Goal: Information Seeking & Learning: Learn about a topic

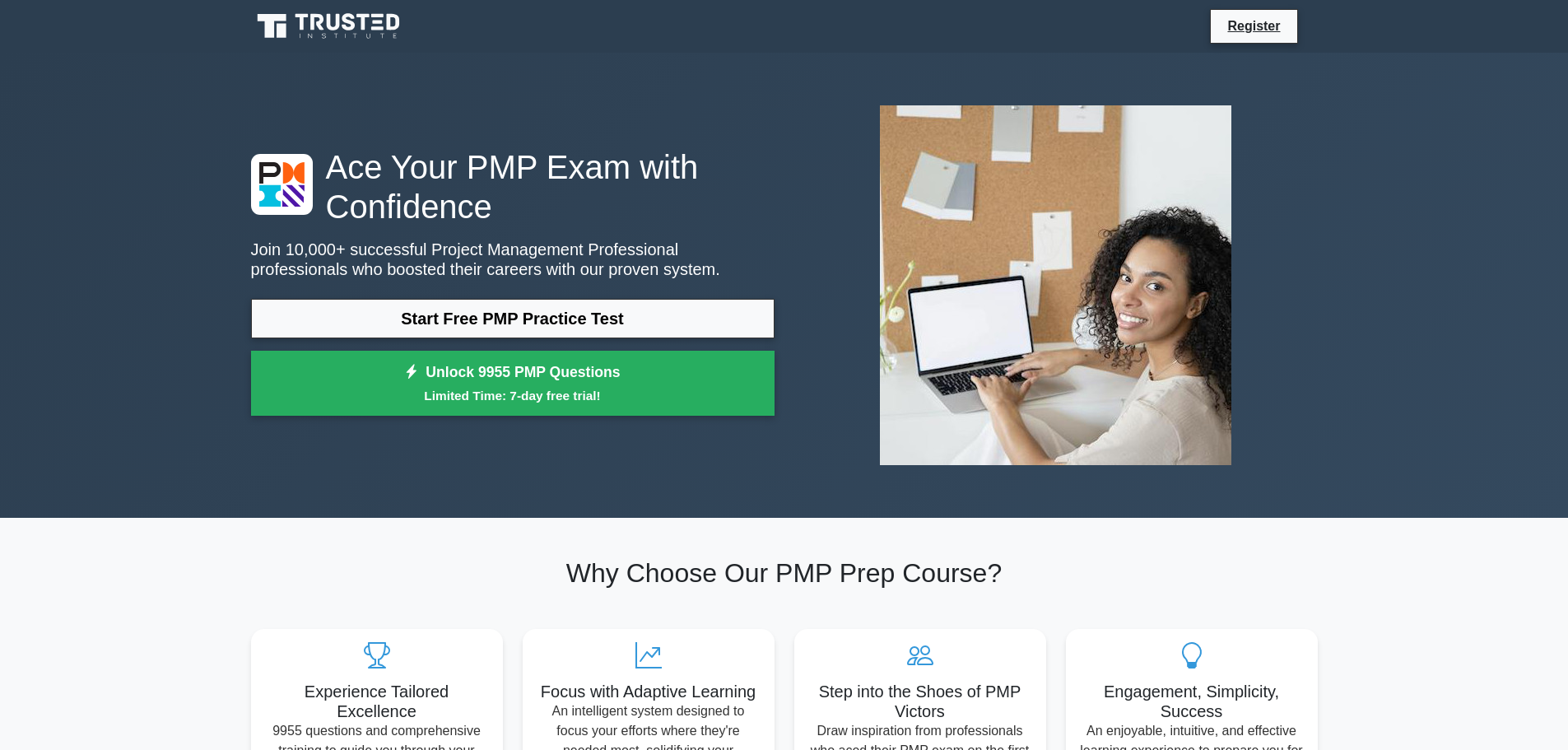
click at [459, 314] on link "Start Free PMP Practice Test" at bounding box center [512, 318] width 523 height 40
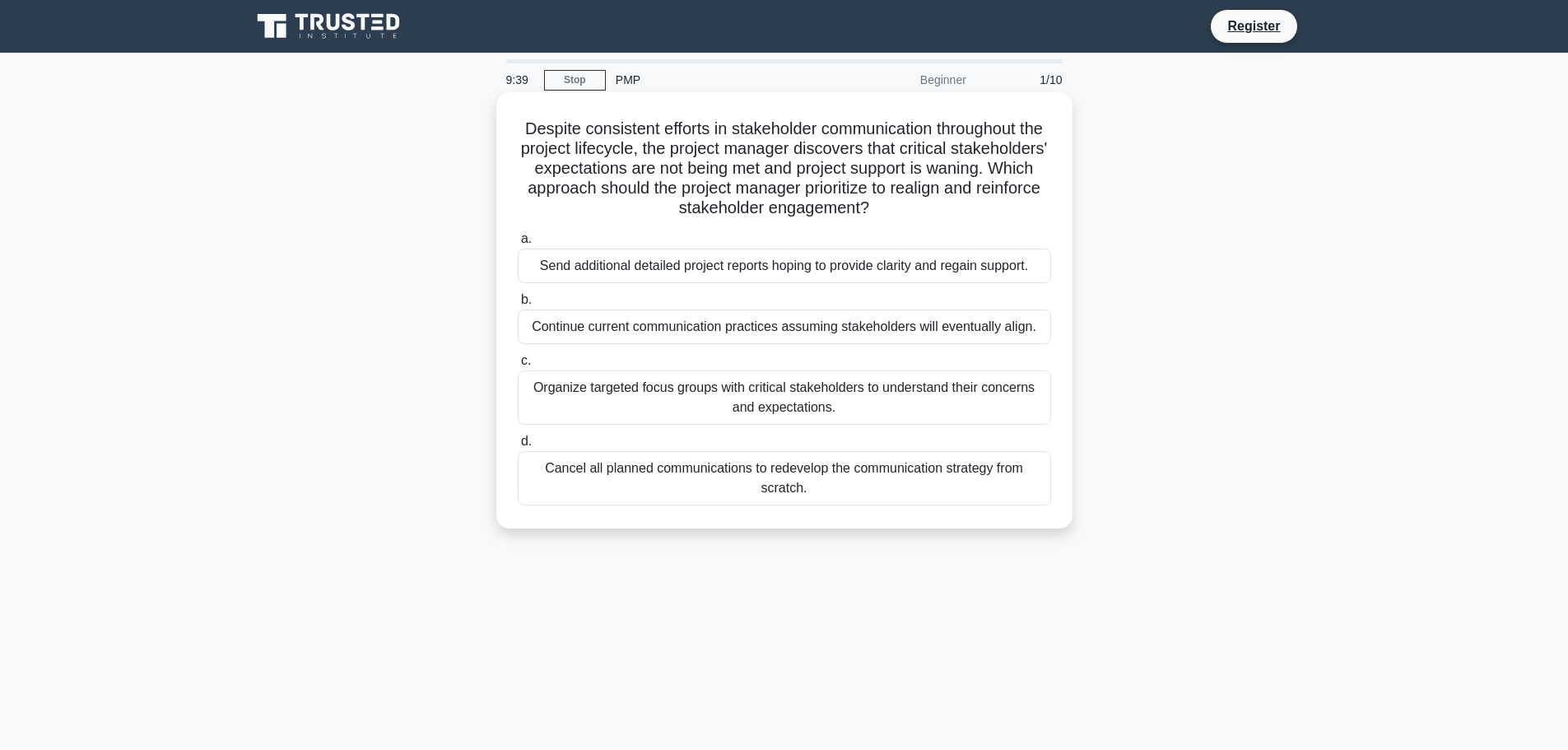
click at [693, 404] on div "Organize targeted focus groups with critical stakeholders to understand their c…" at bounding box center [784, 397] width 533 height 54
click at [518, 366] on input "c. Organize targeted focus groups with critical stakeholders to understand thei…" at bounding box center [518, 361] width 0 height 11
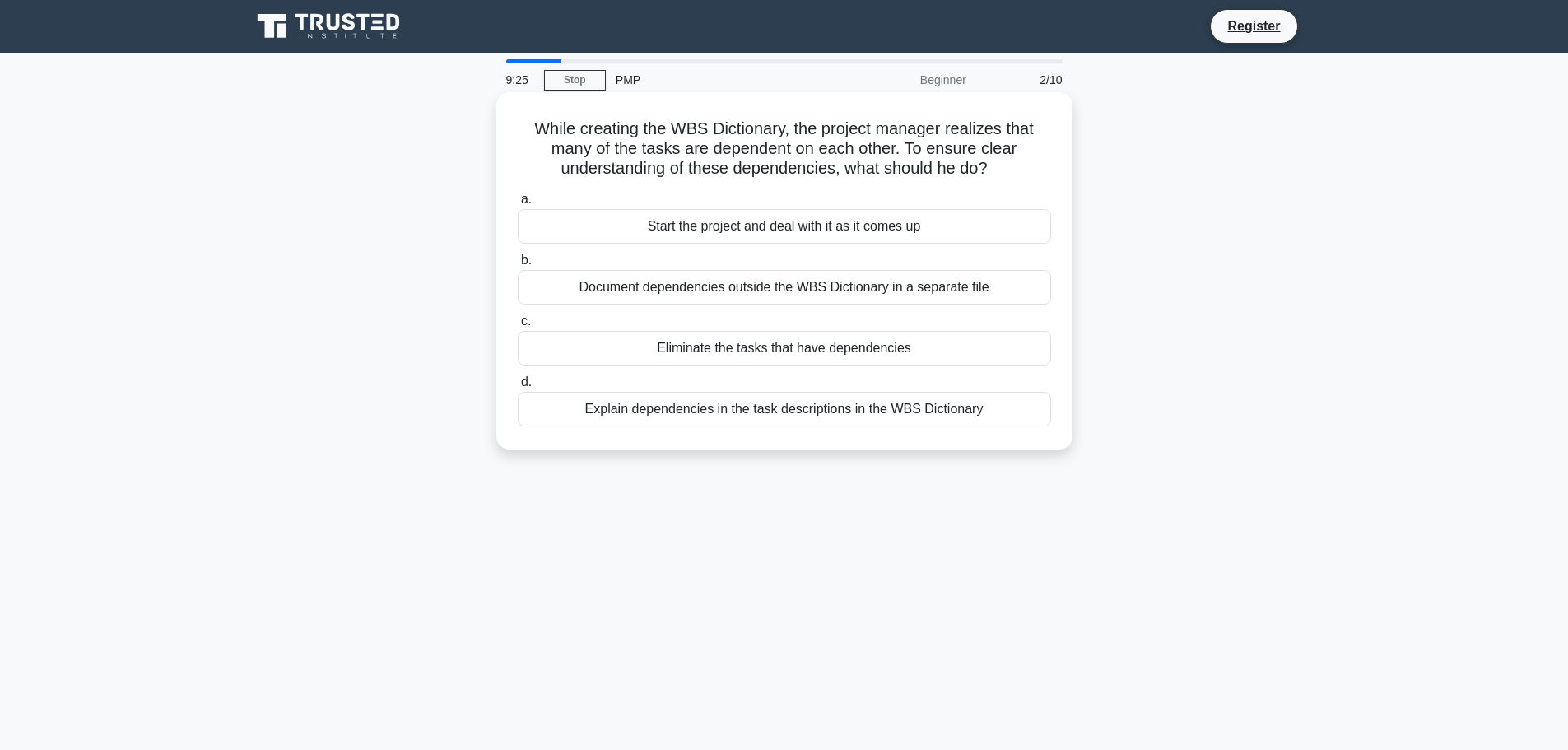
click at [777, 408] on div "Explain dependencies in the task descriptions in the WBS Dictionary" at bounding box center [784, 409] width 533 height 34
click at [518, 387] on input "d. Explain dependencies in the task descriptions in the WBS Dictionary" at bounding box center [518, 383] width 0 height 11
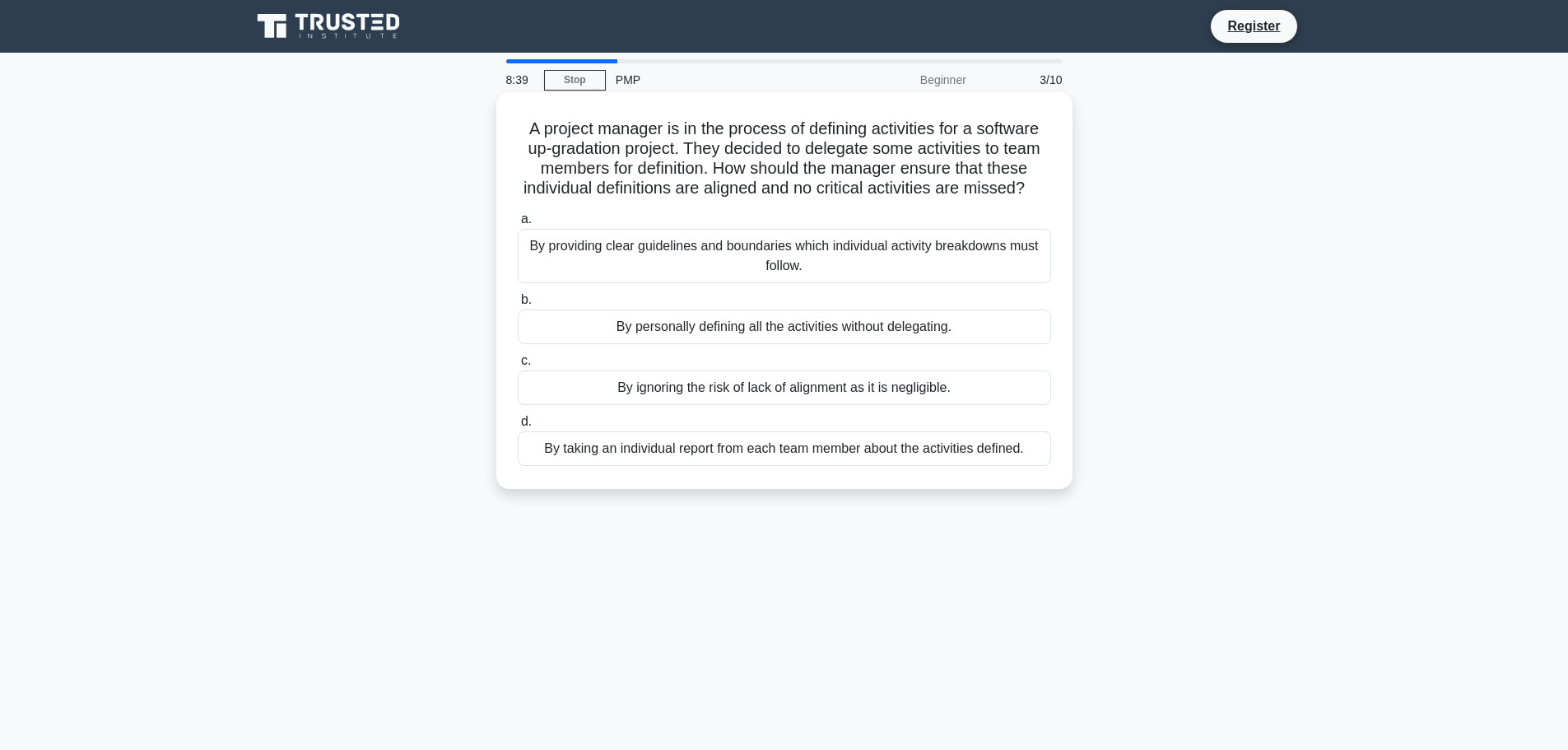
click at [855, 272] on div "By providing clear guidelines and boundaries which individual activity breakdow…" at bounding box center [784, 256] width 533 height 54
click at [518, 225] on input "a. By providing clear guidelines and boundaries which individual activity break…" at bounding box center [518, 220] width 0 height 11
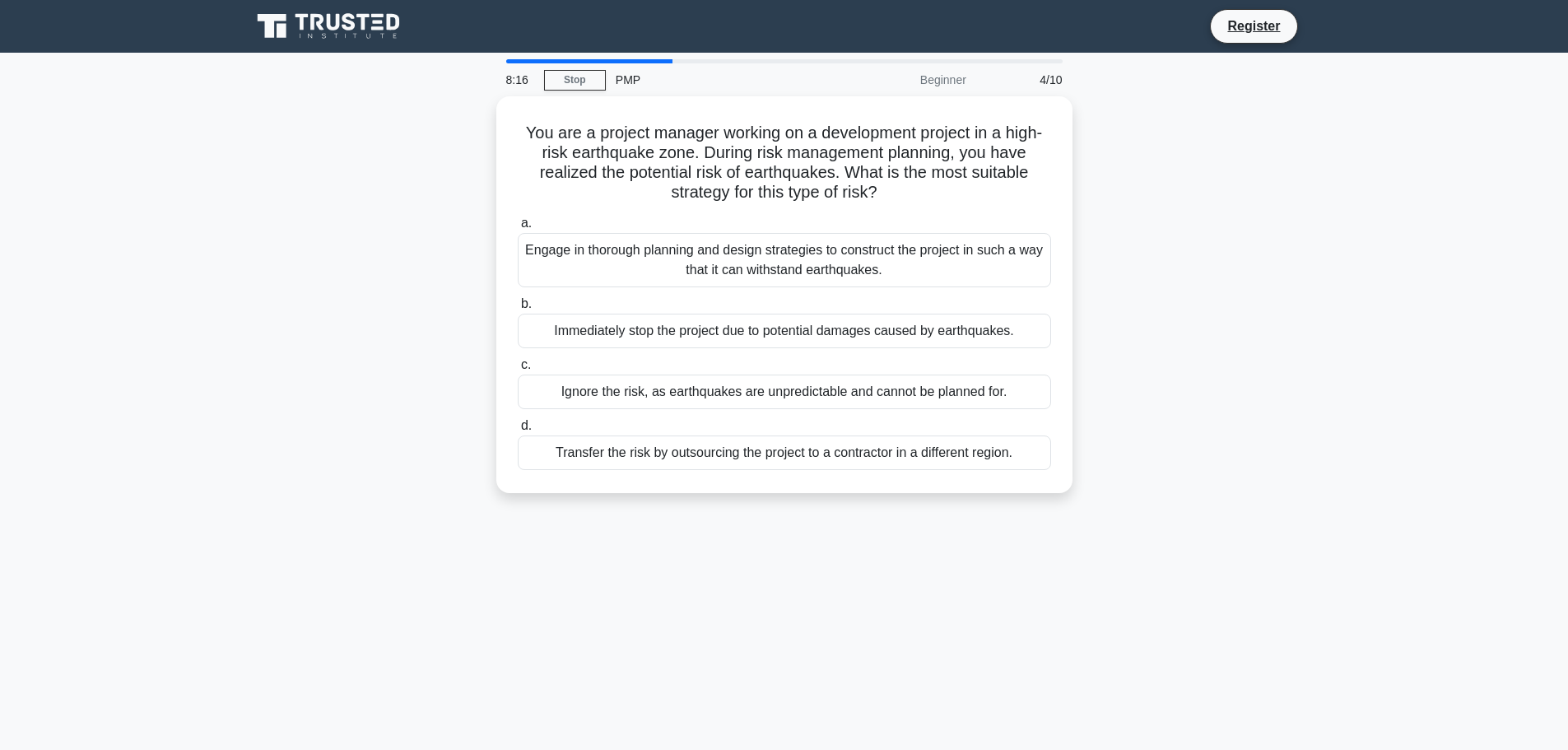
click at [855, 272] on div "Engage in thorough planning and design strategies to construct the project in s…" at bounding box center [784, 259] width 533 height 54
click at [518, 229] on input "a. Engage in thorough planning and design strategies to construct the project i…" at bounding box center [518, 223] width 0 height 11
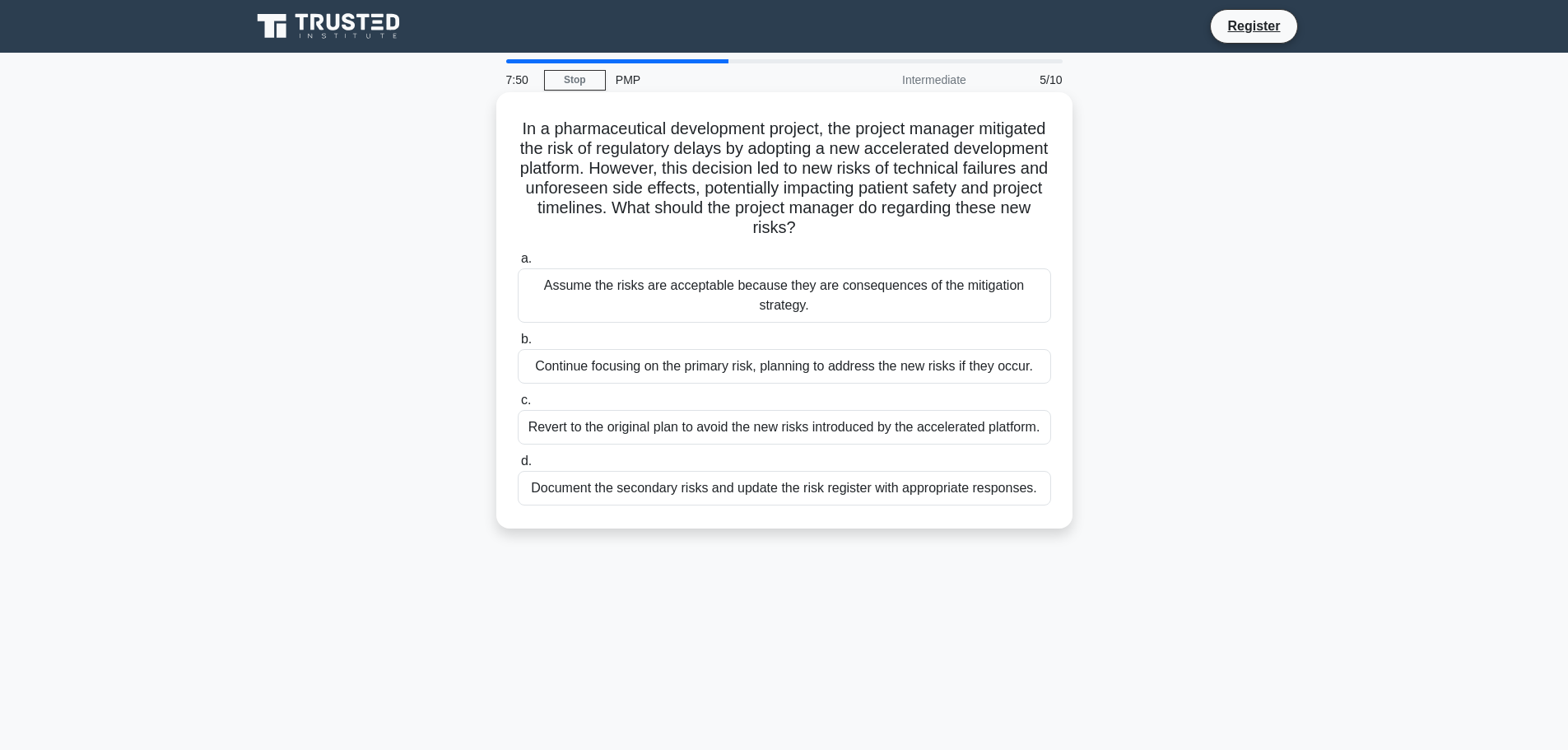
click at [897, 487] on div "Document the secondary risks and update the risk register with appropriate resp…" at bounding box center [784, 487] width 533 height 34
click at [518, 467] on input "d. Document the secondary risks and update the risk register with appropriate r…" at bounding box center [518, 461] width 0 height 11
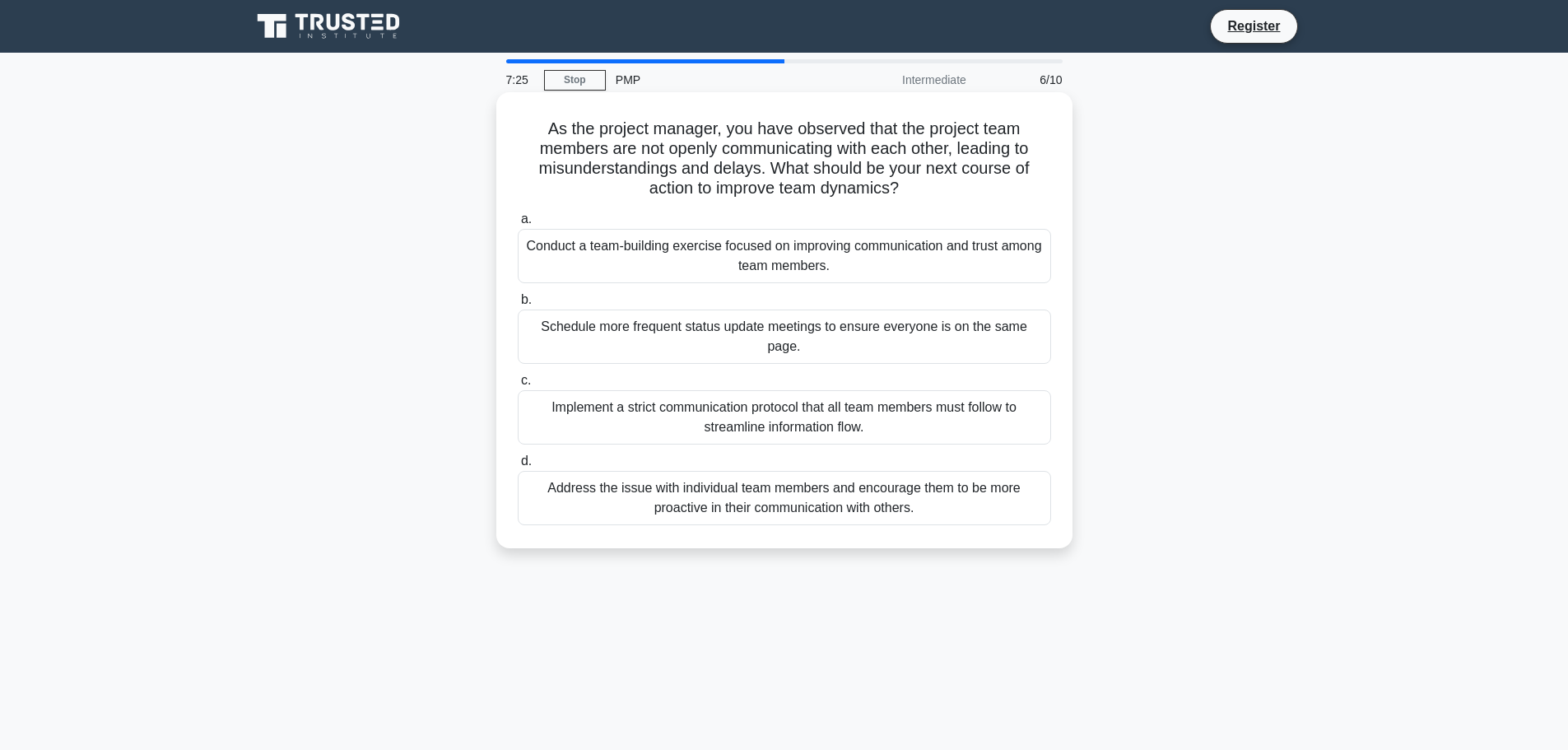
click at [638, 274] on div "Conduct a team-building exercise focused on improving communication and trust a…" at bounding box center [784, 256] width 533 height 54
click at [518, 225] on input "a. Conduct a team-building exercise focused on improving communication and trus…" at bounding box center [518, 220] width 0 height 11
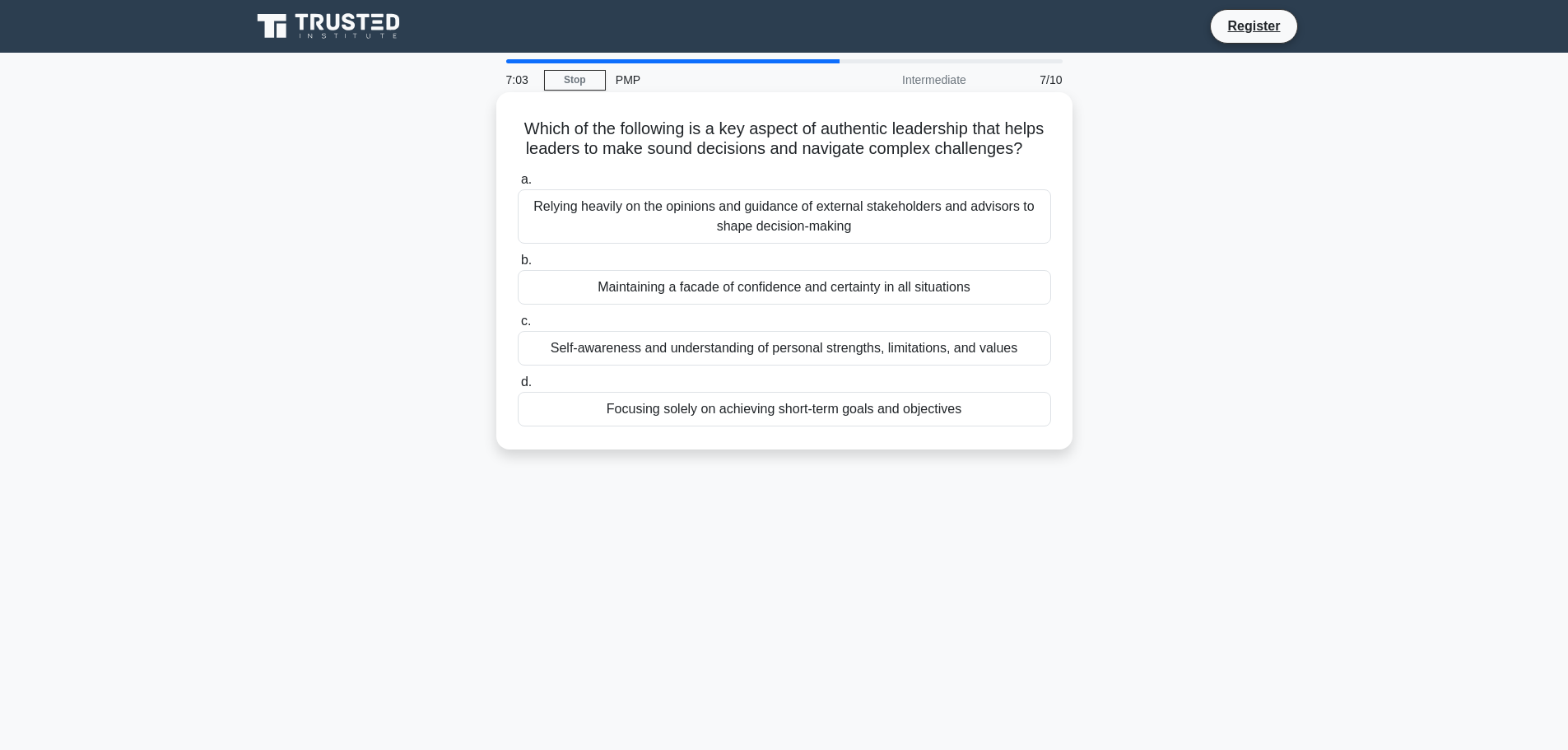
click at [666, 365] on div "Self-awareness and understanding of personal strengths, limitations, and values" at bounding box center [784, 348] width 533 height 34
click at [518, 327] on input "c. Self-awareness and understanding of personal strengths, limitations, and val…" at bounding box center [518, 322] width 0 height 11
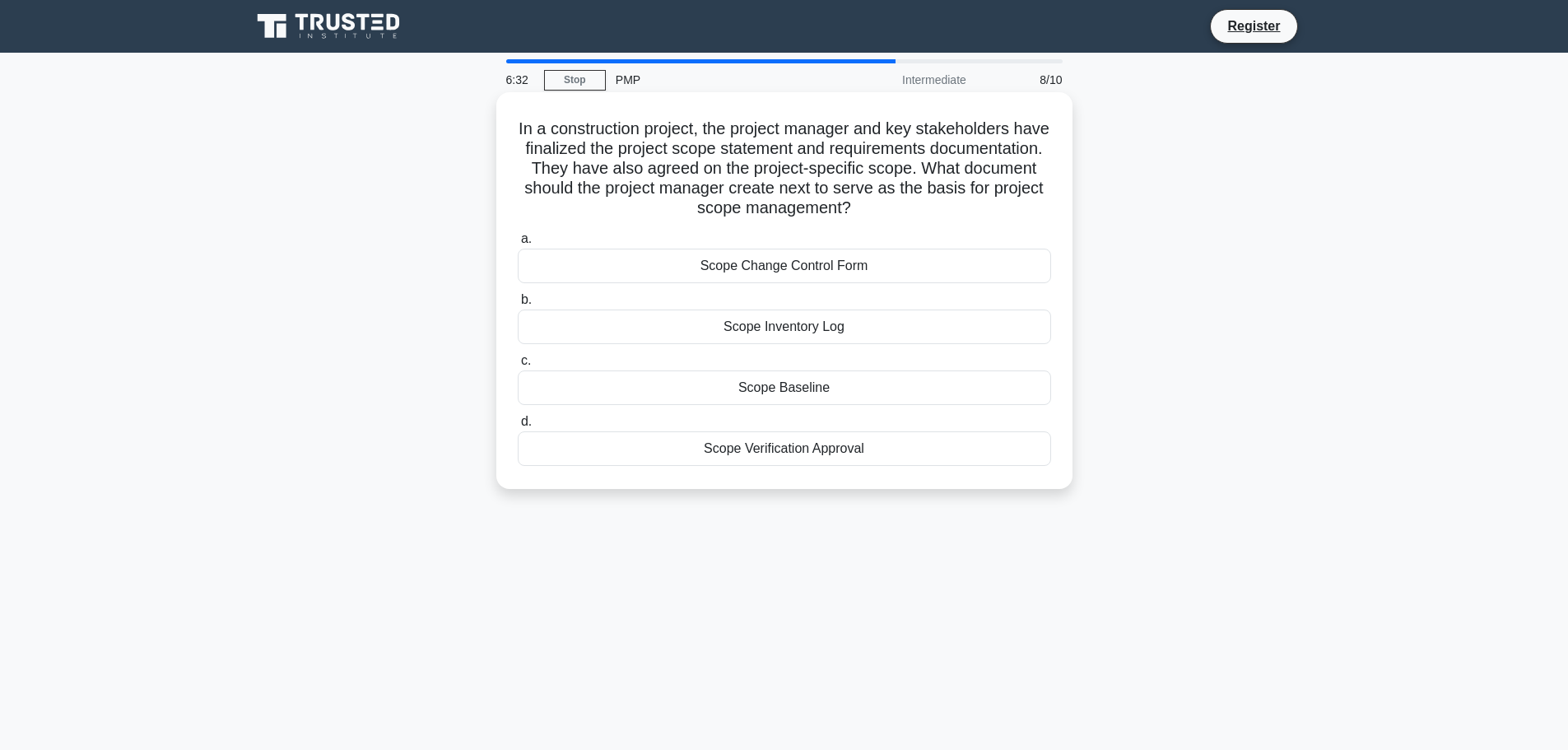
click at [736, 397] on div "Scope Baseline" at bounding box center [784, 387] width 533 height 34
click at [518, 366] on input "c. Scope Baseline" at bounding box center [518, 361] width 0 height 11
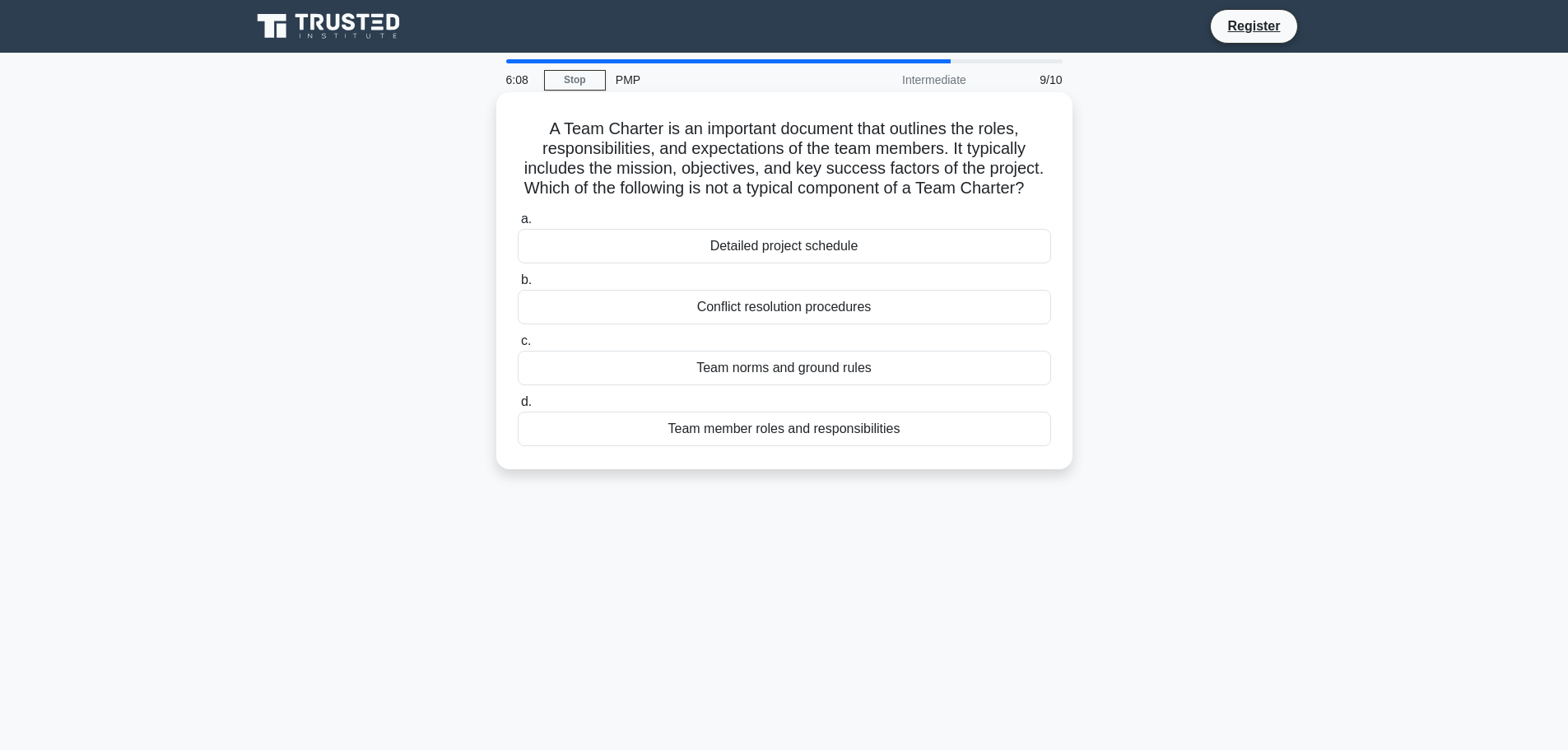
click at [769, 263] on div "Detailed project schedule" at bounding box center [784, 245] width 533 height 34
click at [518, 225] on input "a. Detailed project schedule" at bounding box center [518, 220] width 0 height 11
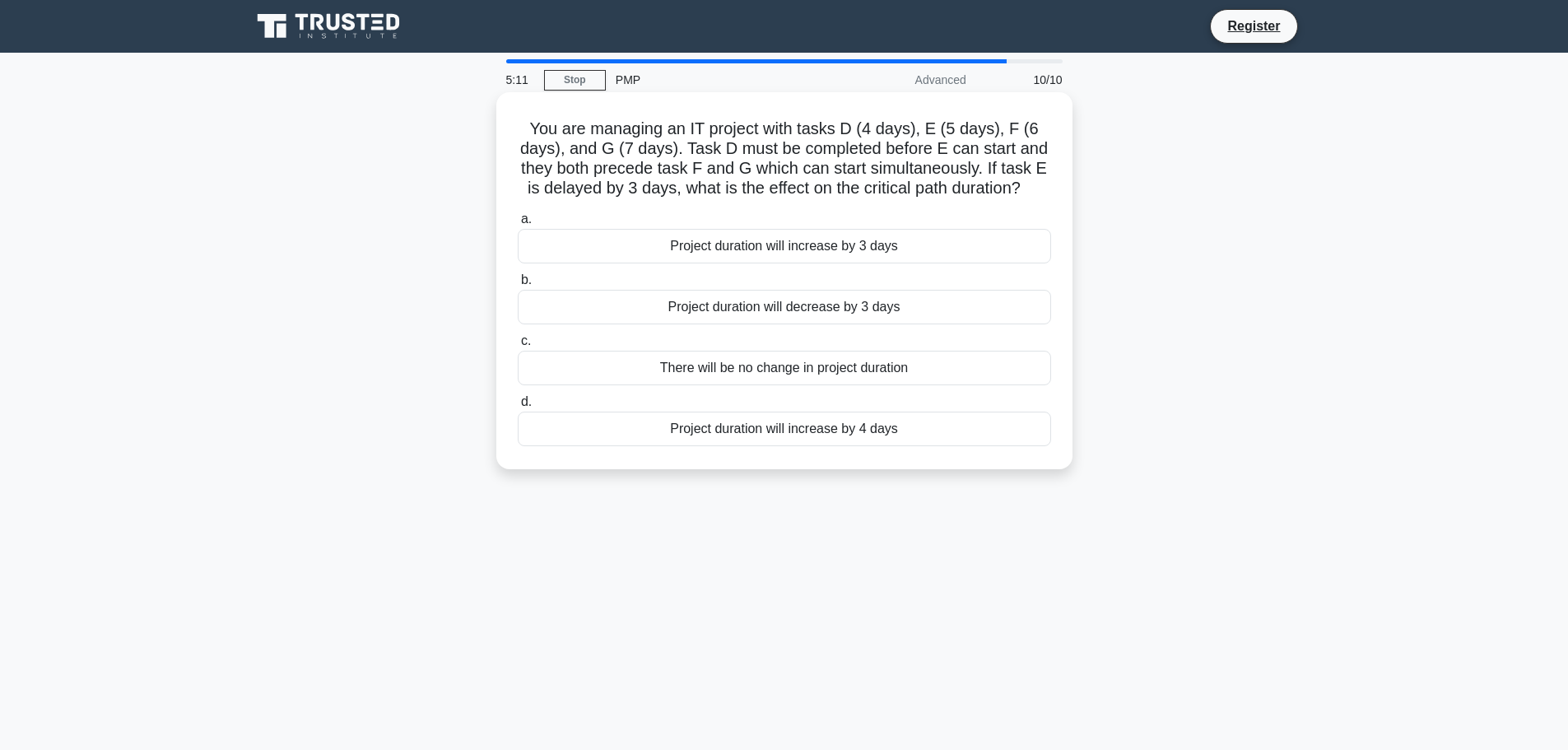
click at [778, 252] on div "Project duration will increase by 3 days" at bounding box center [784, 245] width 533 height 34
click at [518, 225] on input "a. Project duration will increase by 3 days" at bounding box center [518, 220] width 0 height 11
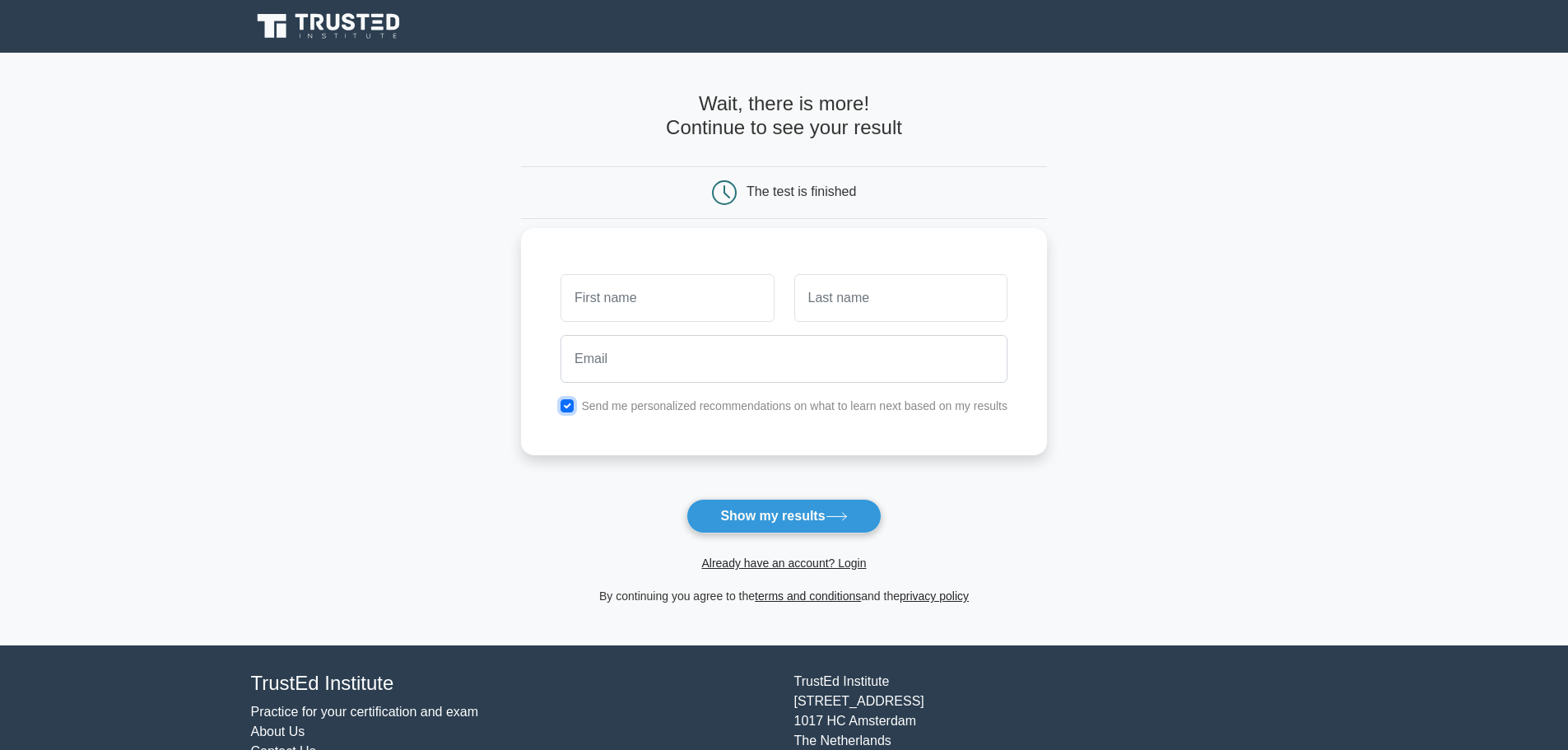
click at [570, 405] on input "checkbox" at bounding box center [567, 406] width 13 height 13
checkbox input "false"
click at [748, 526] on button "Show my results" at bounding box center [784, 516] width 194 height 34
type input "[PERSON_NAME]"
type input "Aziz"
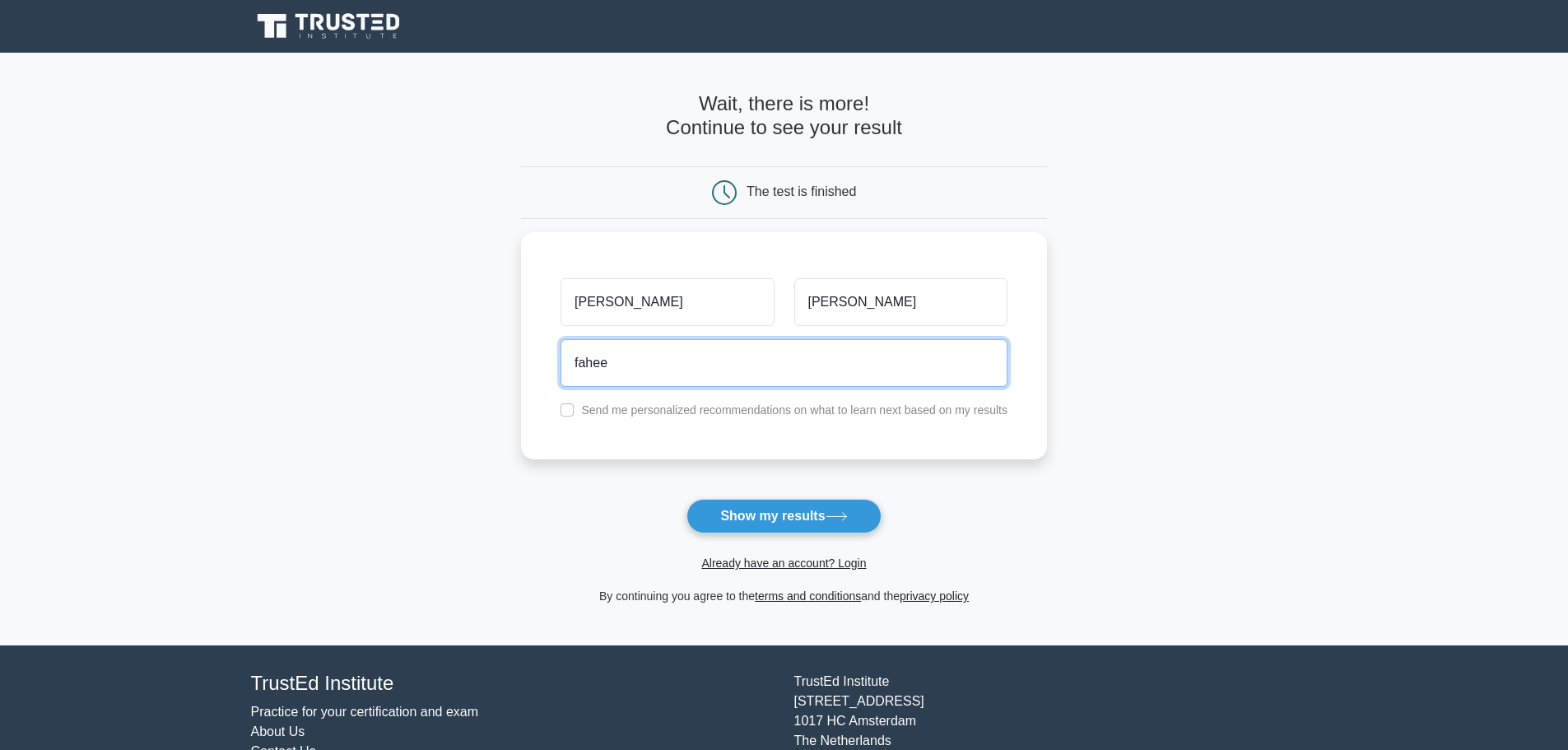
type input "faheeemaziz@gmail.com"
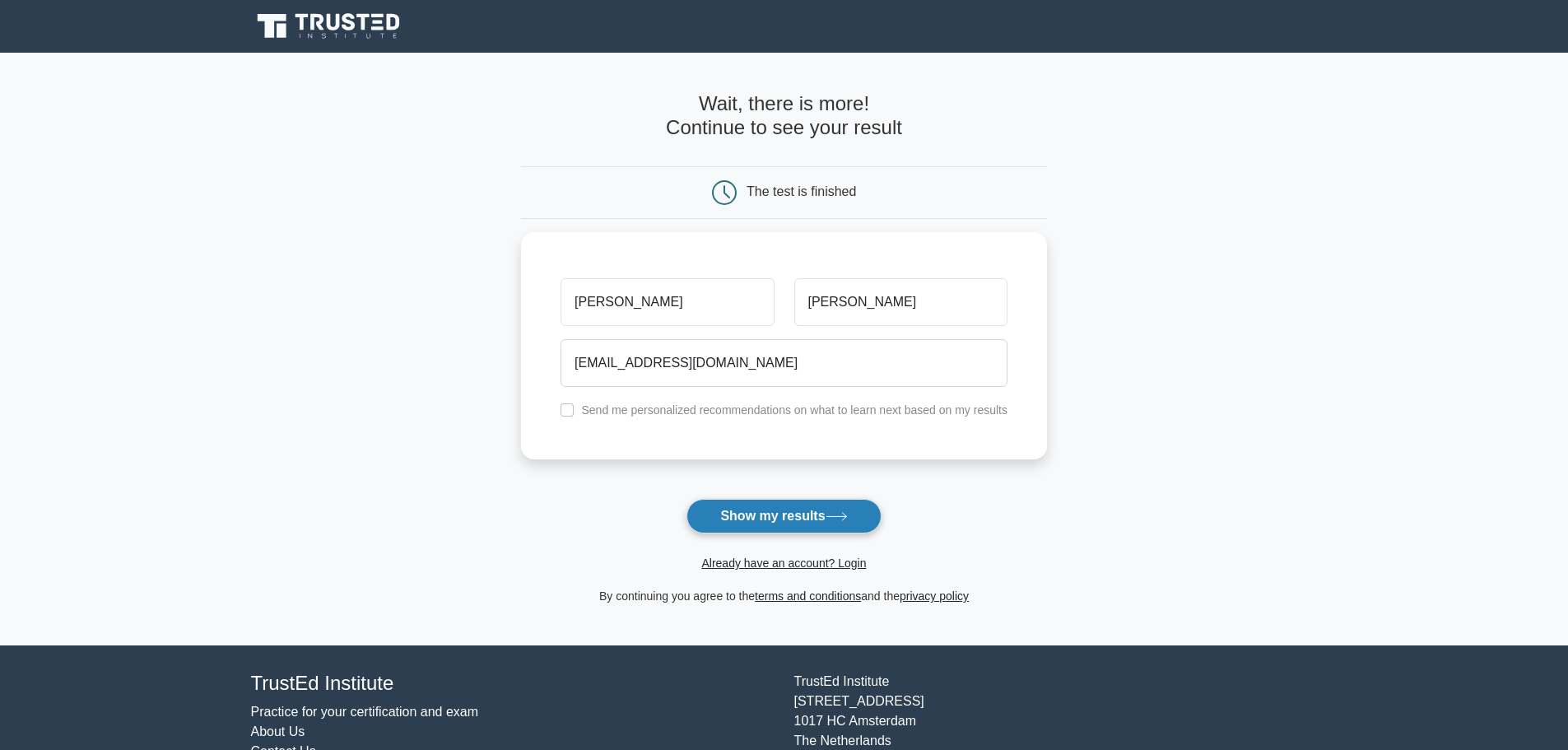
click at [802, 515] on button "Show my results" at bounding box center [784, 516] width 194 height 34
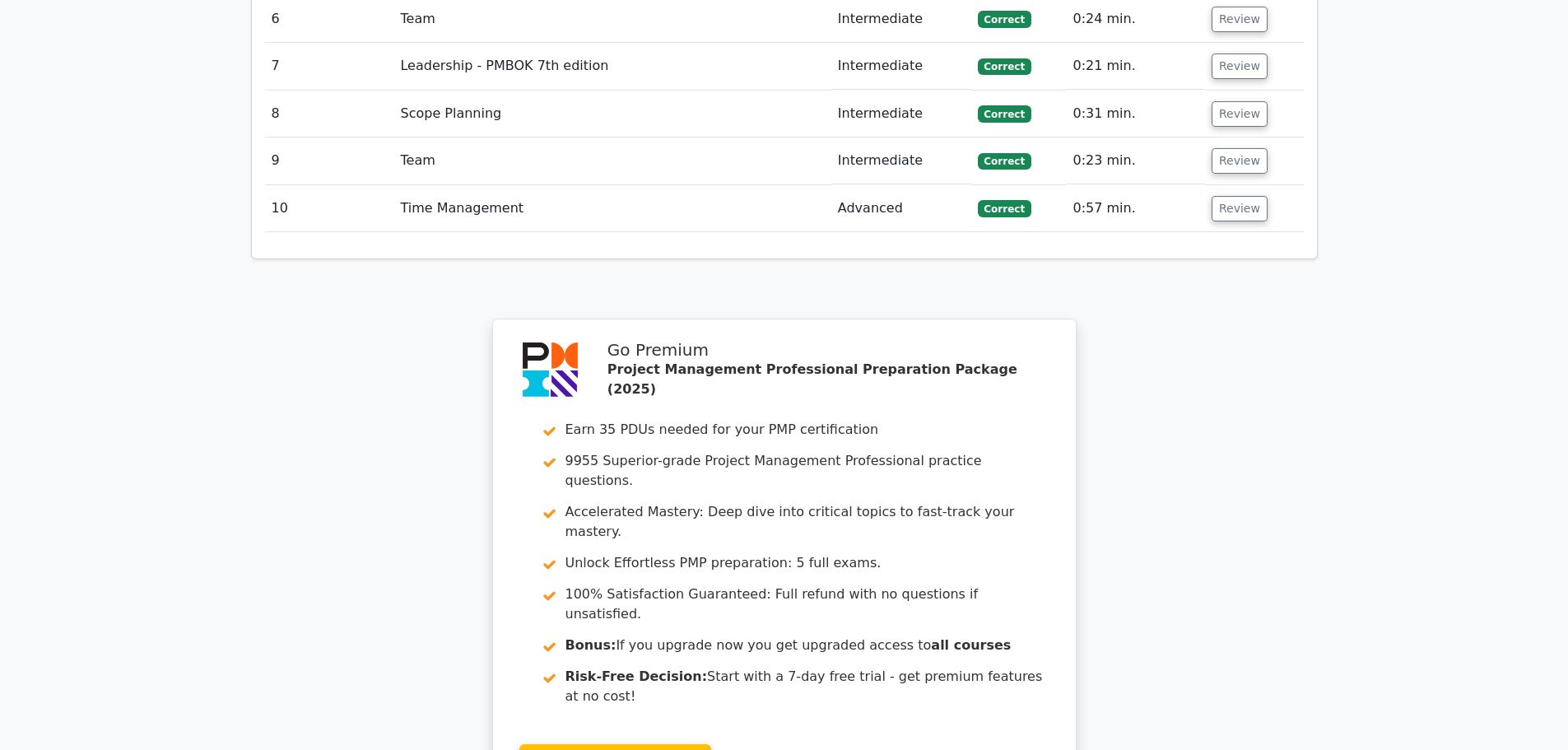
scroll to position [2736, 0]
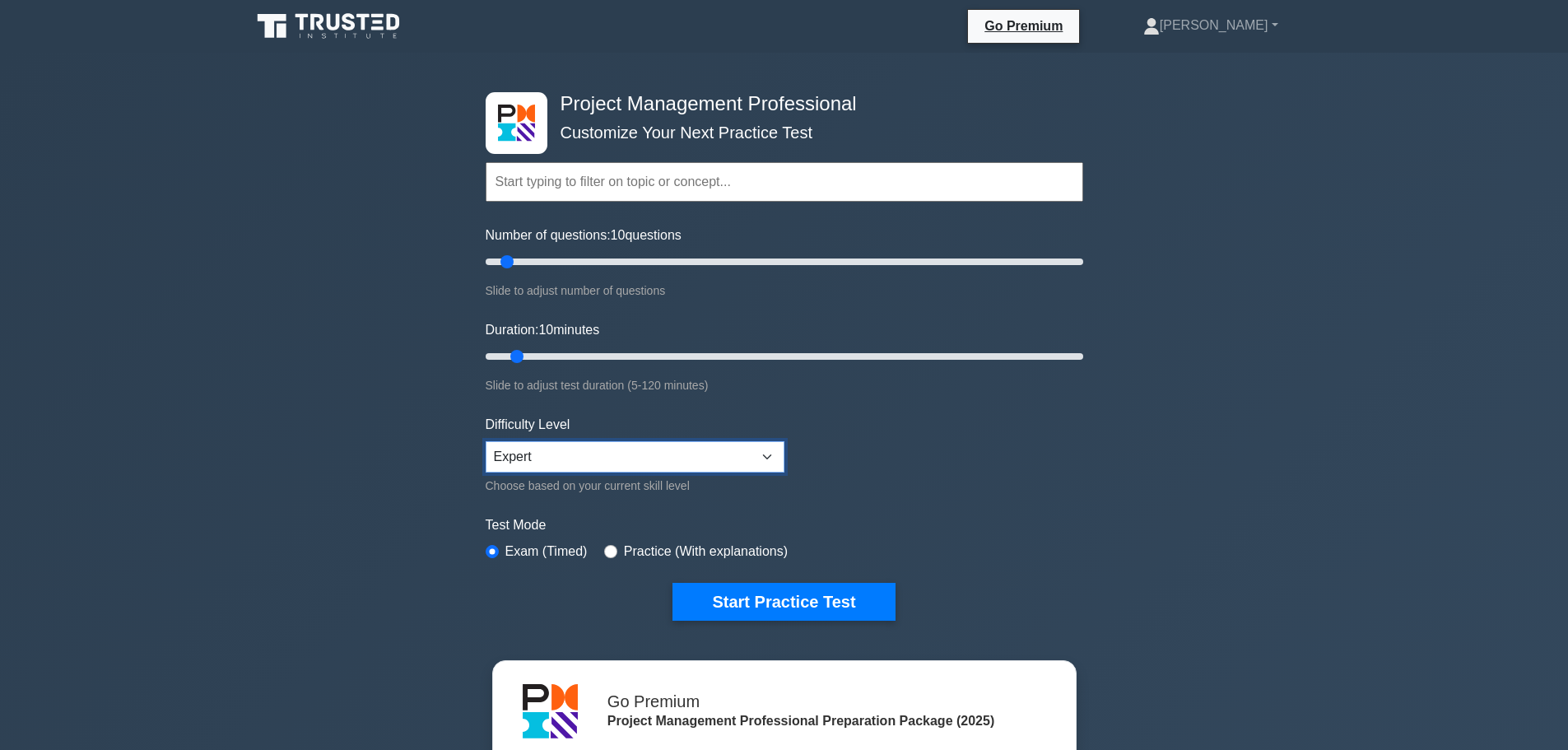
click at [552, 462] on select "Beginner Intermediate Expert" at bounding box center [635, 457] width 299 height 31
click at [485, 441] on select "Beginner Intermediate Expert" at bounding box center [635, 457] width 299 height 31
click at [764, 596] on button "Start Practice Test" at bounding box center [784, 601] width 222 height 38
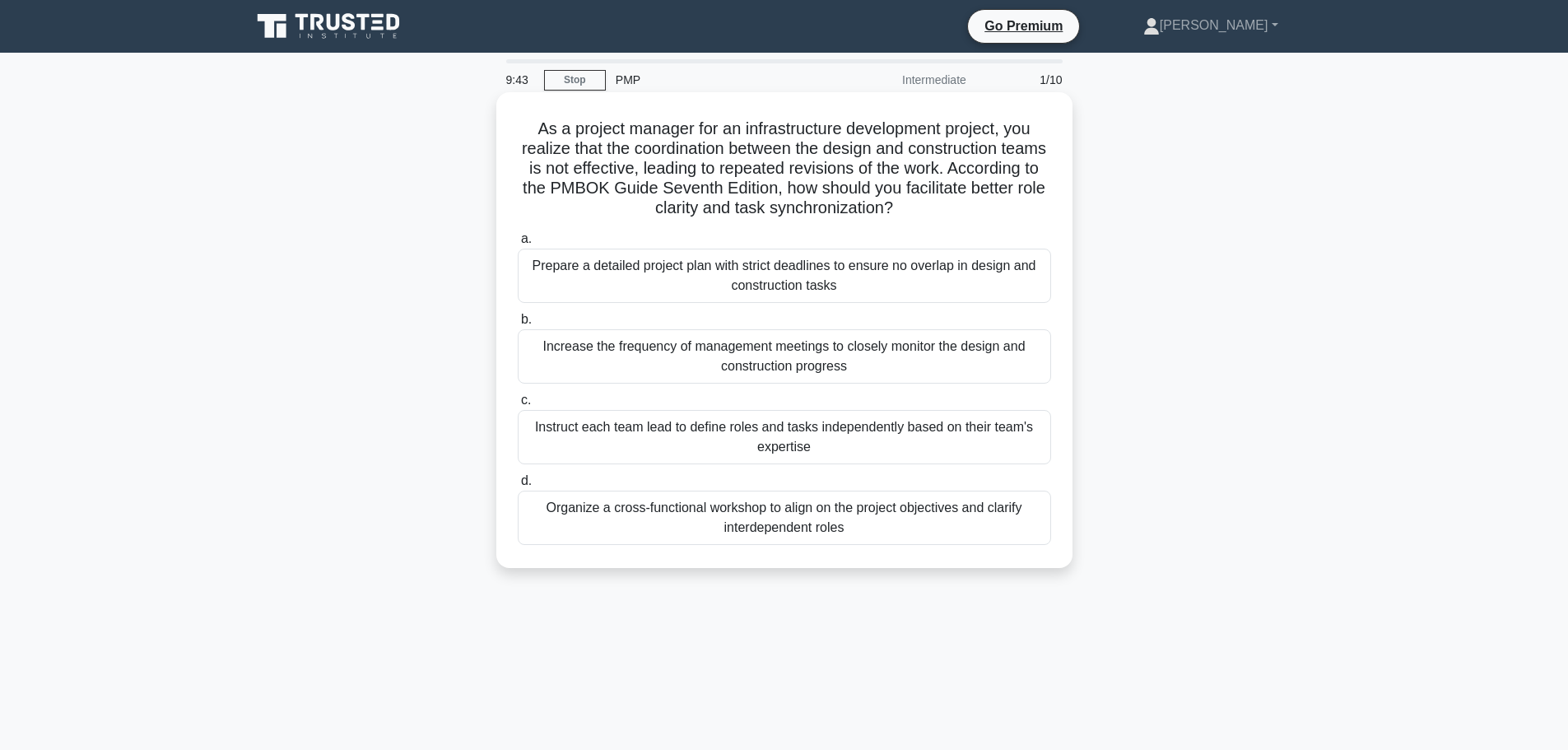
click at [669, 518] on div "Organize a cross-functional workshop to align on the project objectives and cla…" at bounding box center [784, 518] width 533 height 54
click at [518, 486] on input "d. Organize a cross-functional workshop to align on the project objectives and …" at bounding box center [518, 482] width 0 height 11
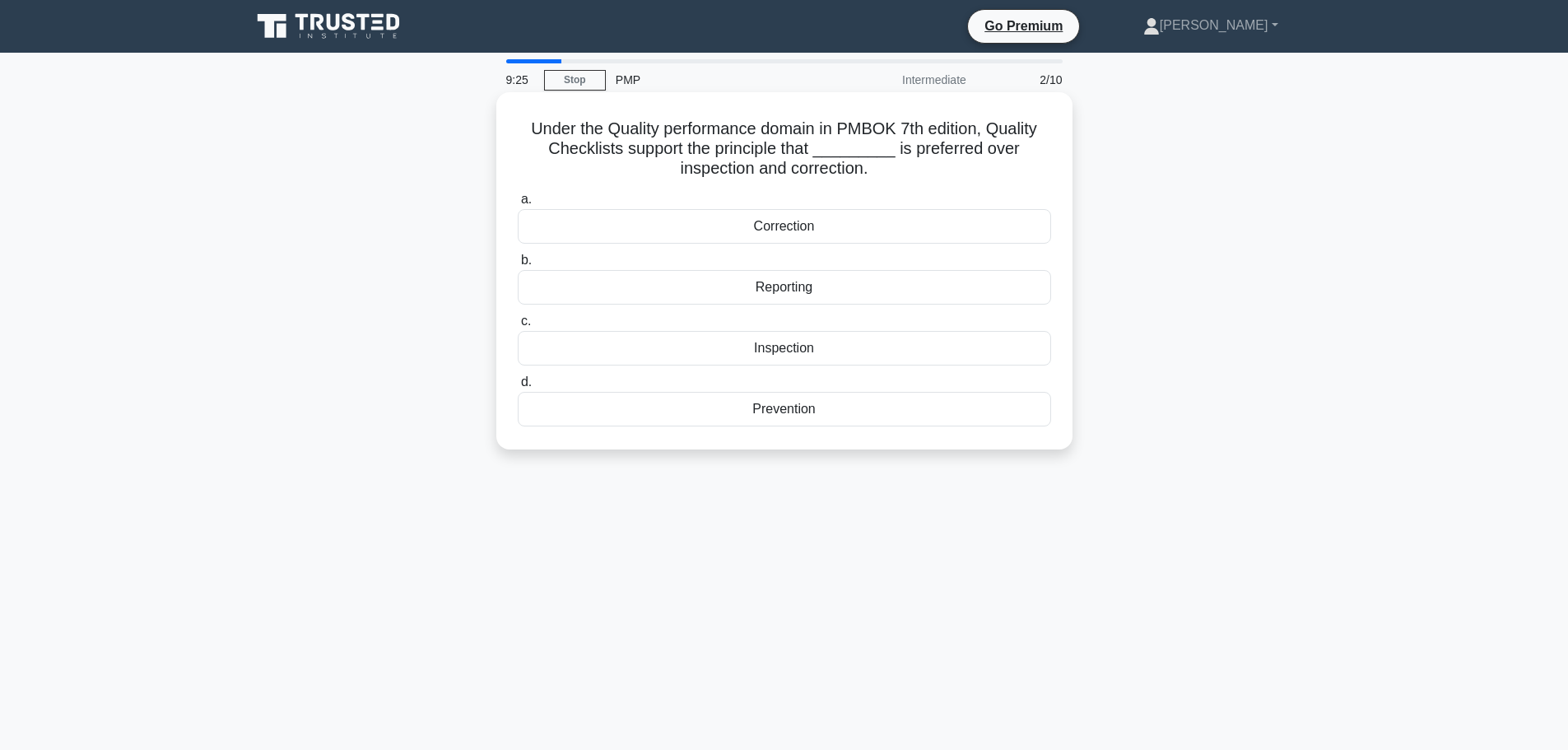
click at [760, 412] on div "Prevention" at bounding box center [784, 409] width 533 height 34
click at [518, 387] on input "d. Prevention" at bounding box center [518, 383] width 0 height 11
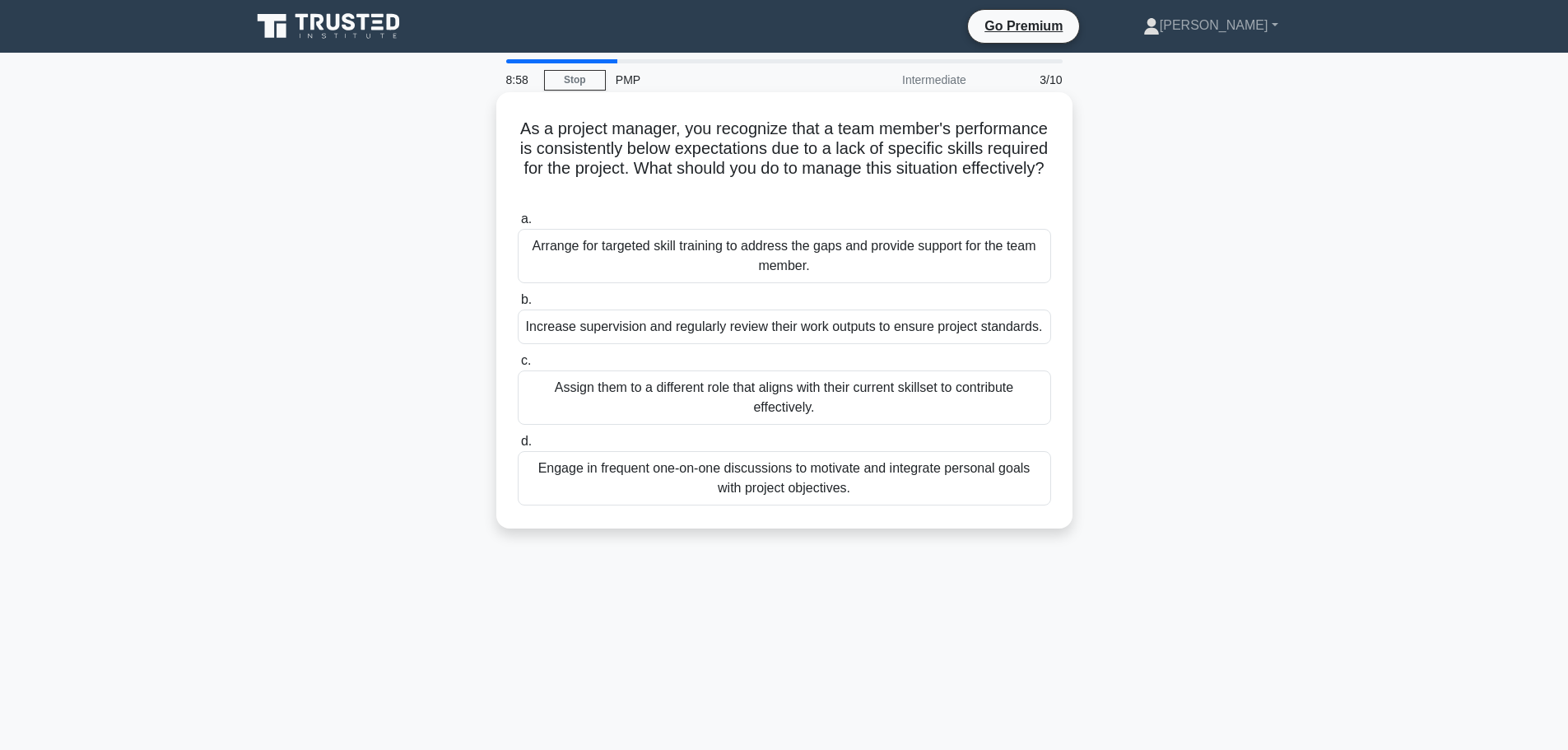
click at [810, 258] on div "Arrange for targeted skill training to address the gaps and provide support for…" at bounding box center [784, 256] width 533 height 54
click at [518, 225] on input "a. Arrange for targeted skill training to address the gaps and provide support …" at bounding box center [518, 220] width 0 height 11
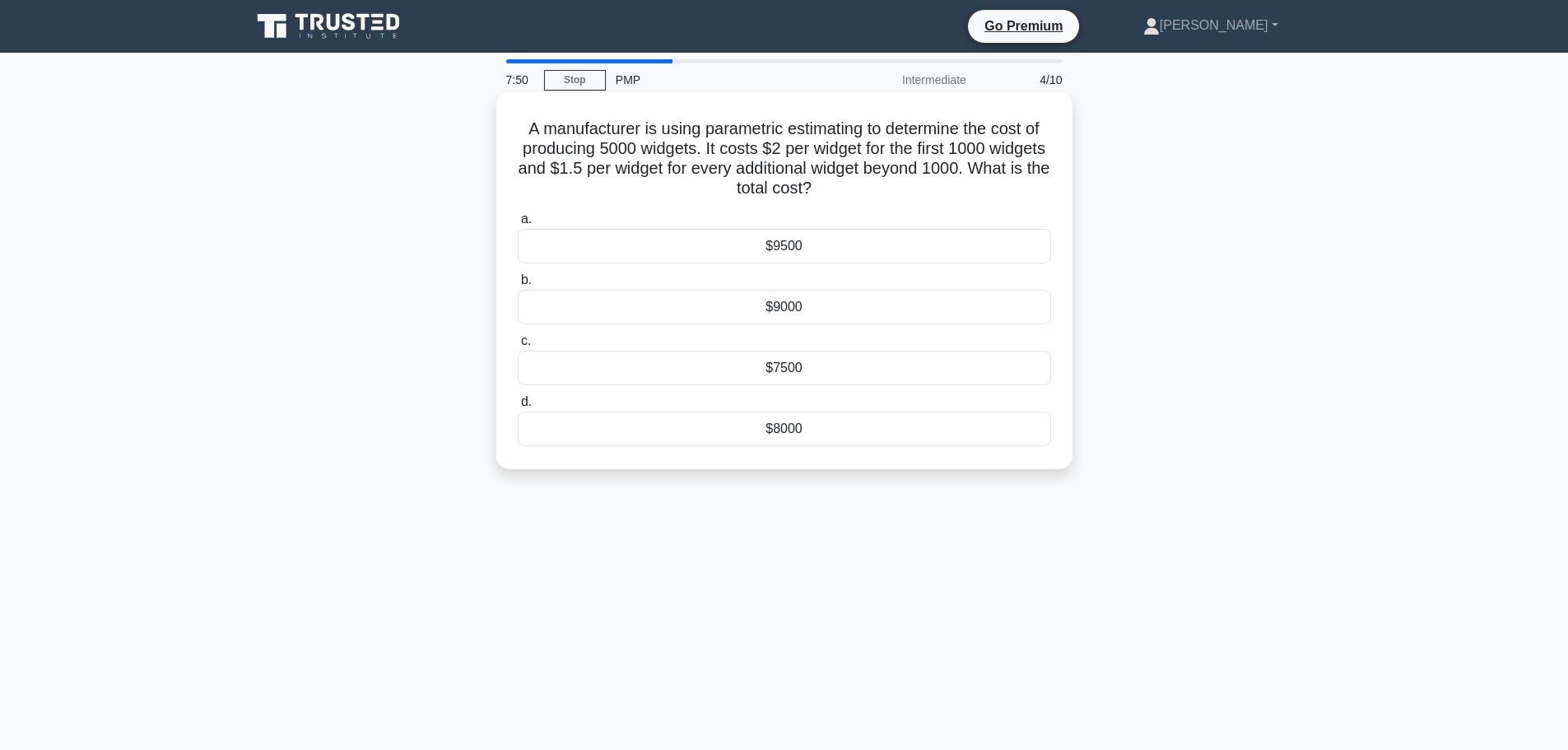
click at [862, 442] on div "$8000" at bounding box center [784, 428] width 533 height 34
click at [518, 408] on input "d. $8000" at bounding box center [518, 402] width 0 height 11
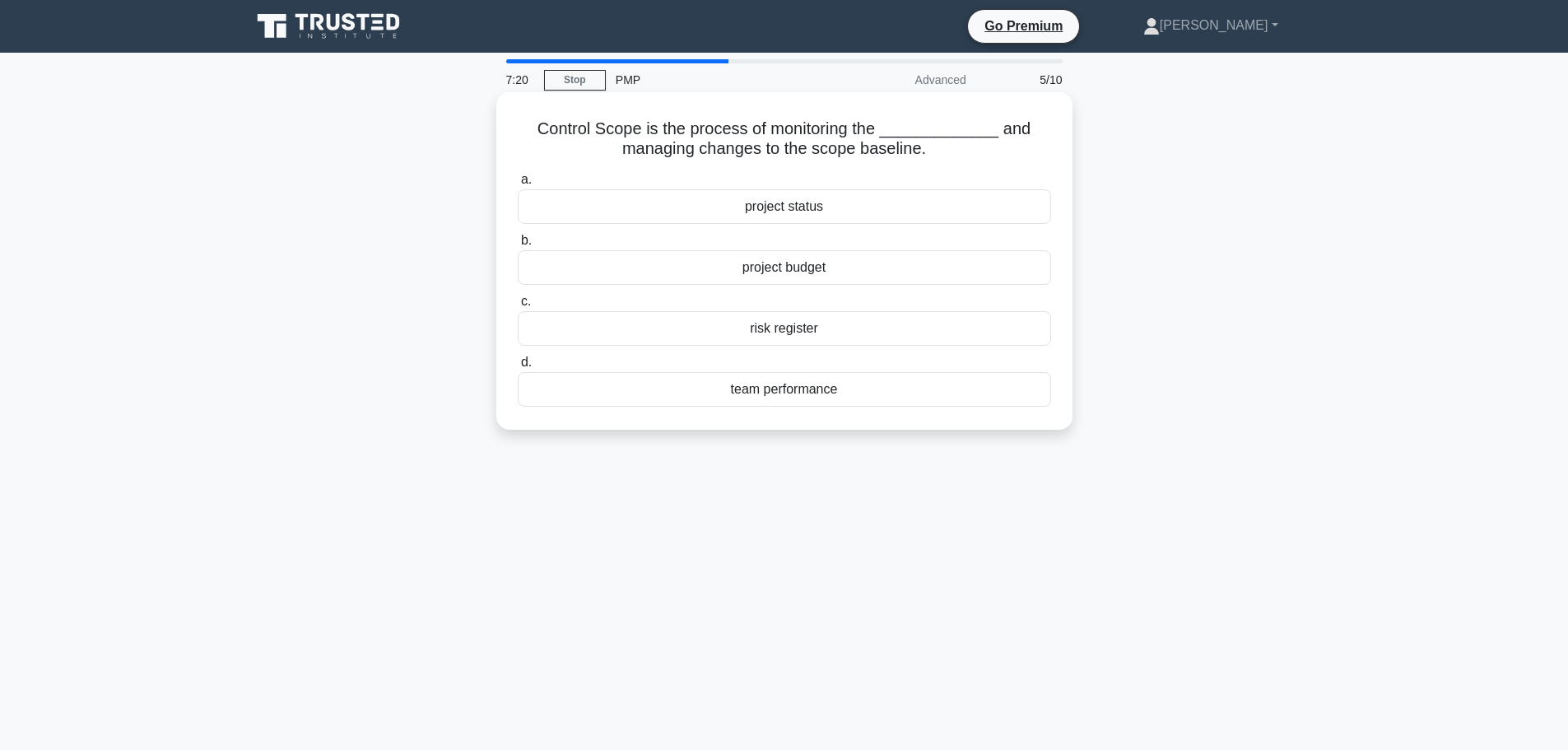
click at [791, 208] on div "project status" at bounding box center [784, 206] width 533 height 34
click at [518, 185] on input "a. project status" at bounding box center [518, 180] width 0 height 11
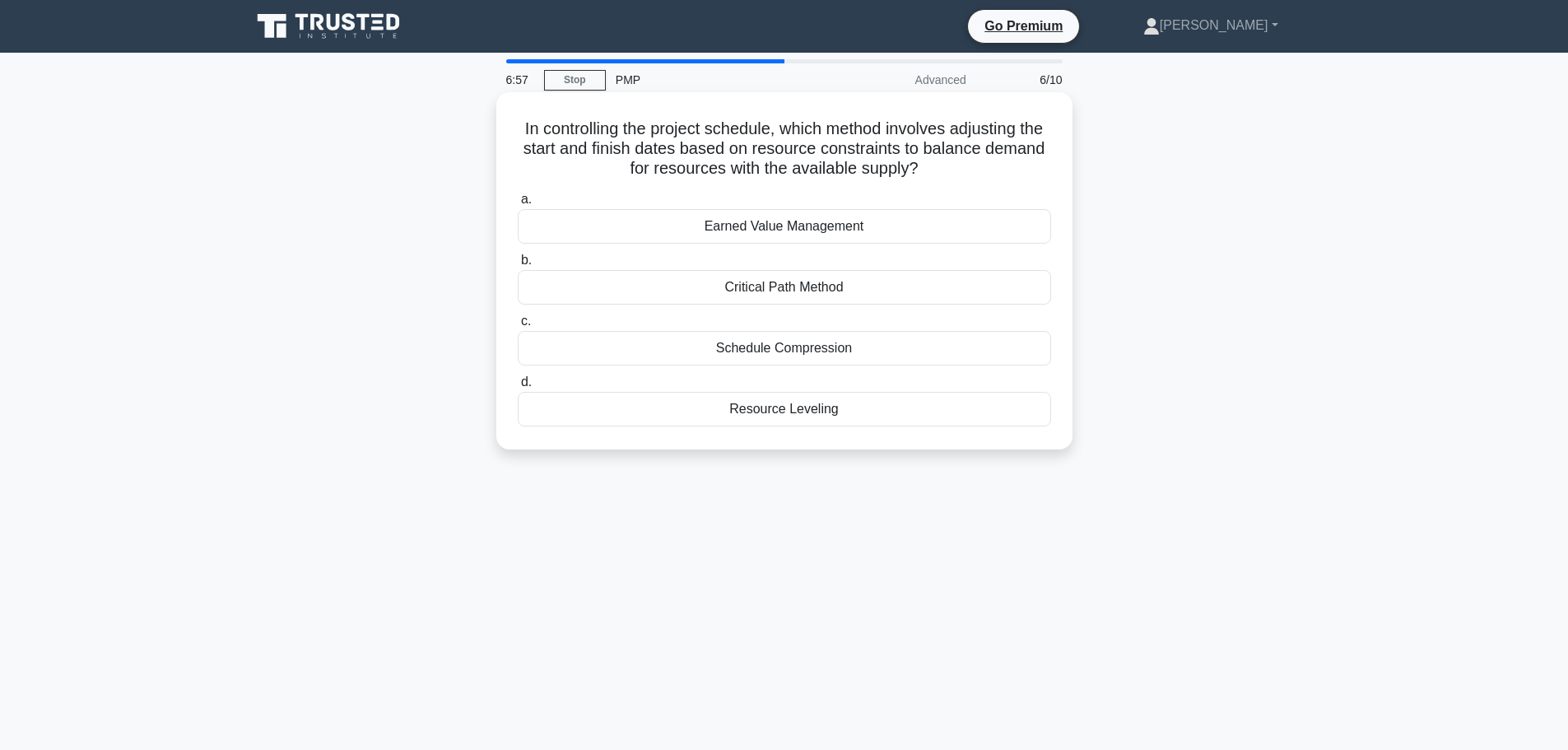
click at [796, 413] on div "Resource Leveling" at bounding box center [784, 409] width 533 height 34
click at [518, 387] on input "d. Resource Leveling" at bounding box center [518, 383] width 0 height 11
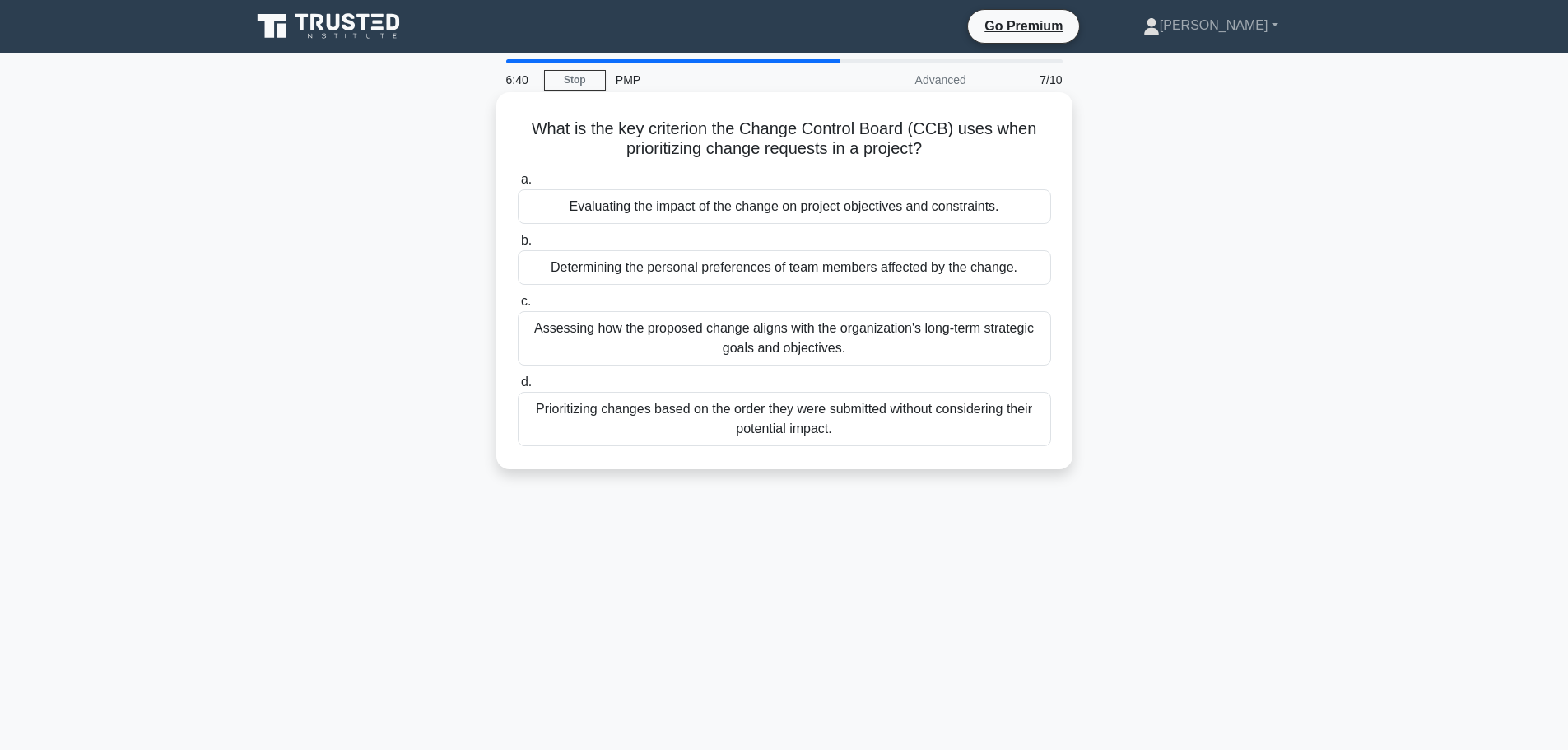
click at [751, 207] on div "Evaluating the impact of the change on project objectives and constraints." at bounding box center [784, 206] width 533 height 34
click at [518, 185] on input "a. Evaluating the impact of the change on project objectives and constraints." at bounding box center [518, 180] width 0 height 11
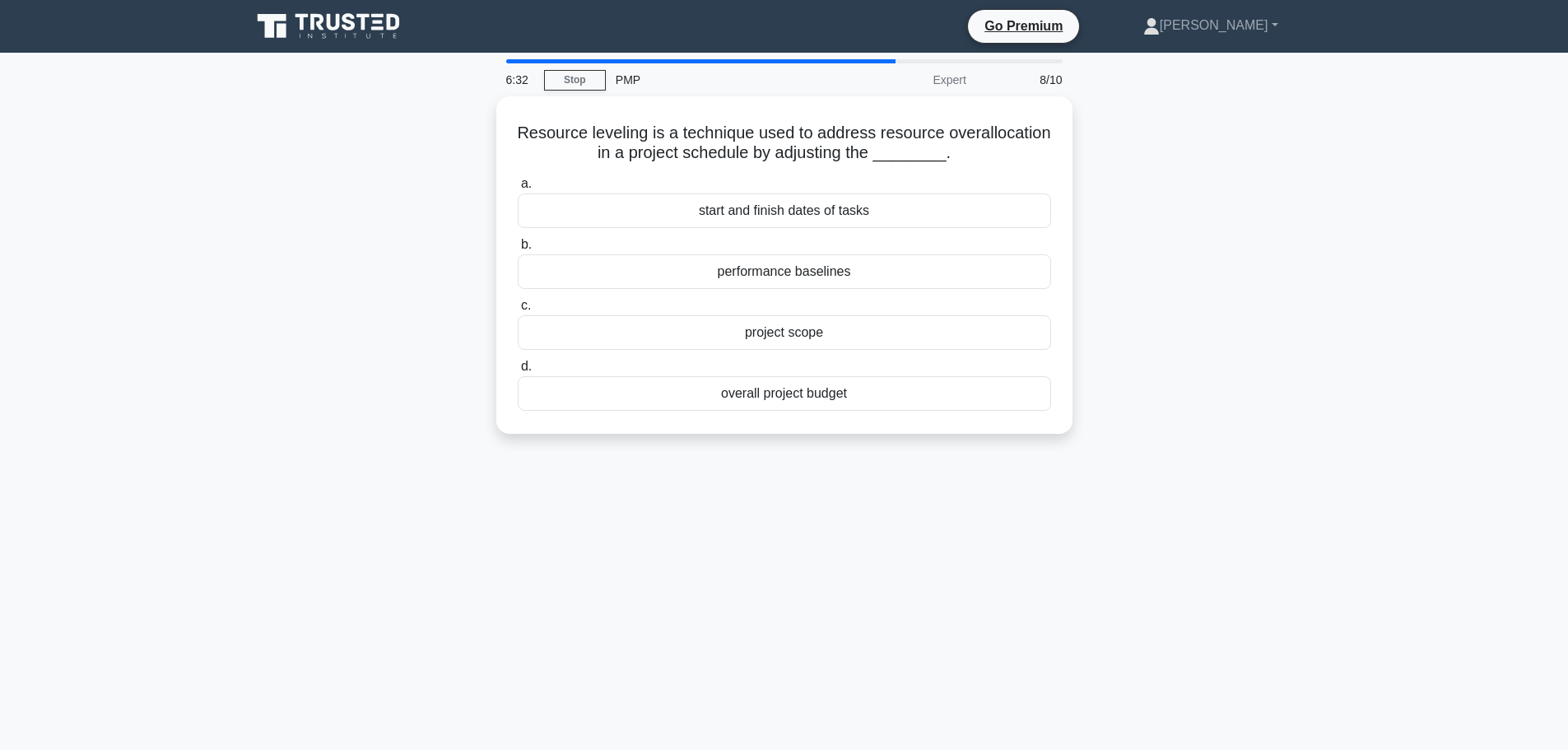
click at [751, 207] on div "start and finish dates of tasks" at bounding box center [784, 210] width 533 height 34
click at [518, 189] on input "a. start and finish dates of tasks" at bounding box center [518, 185] width 0 height 11
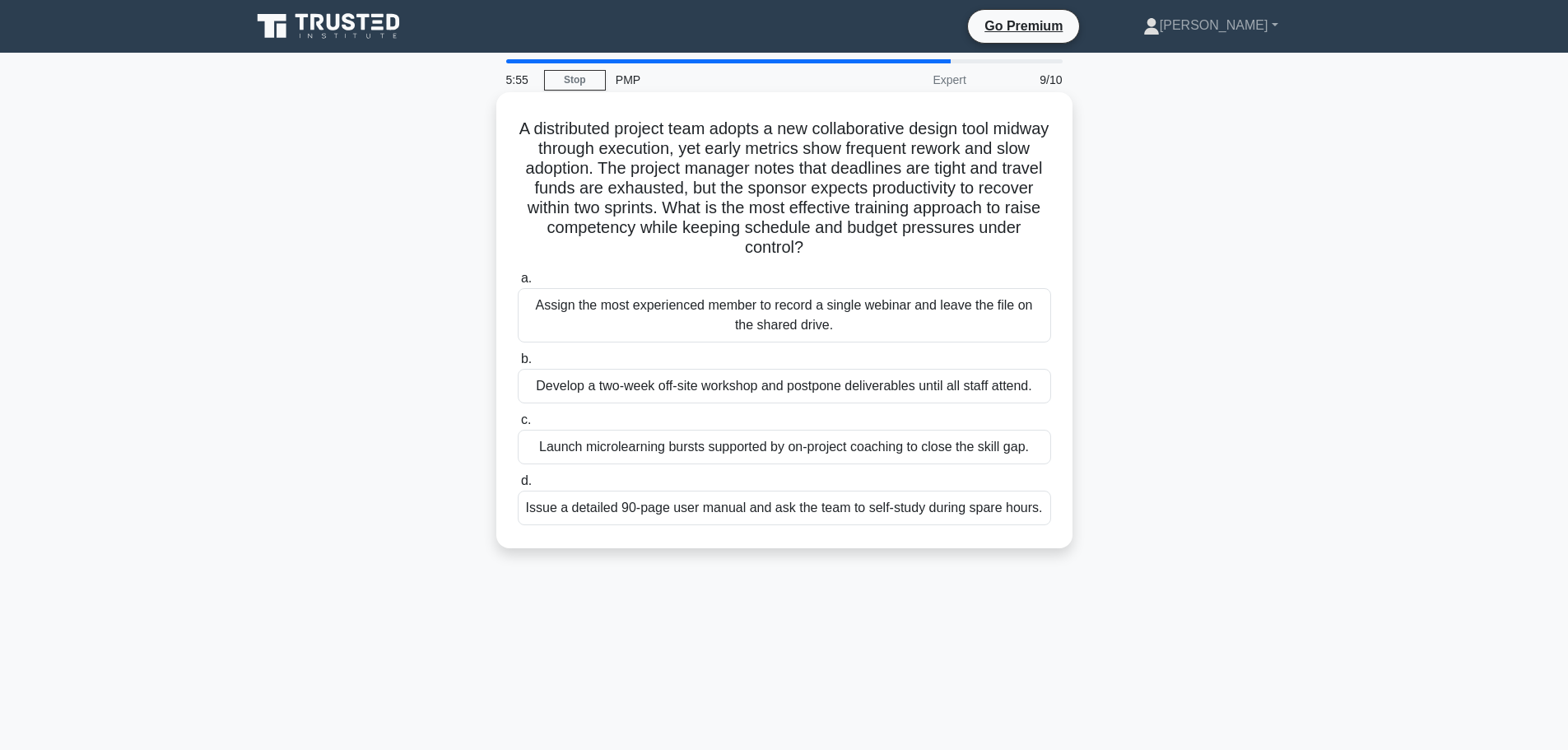
click at [789, 459] on div "Launch microlearning bursts supported by on-project coaching to close the skill…" at bounding box center [784, 446] width 533 height 34
click at [518, 425] on input "c. Launch microlearning bursts supported by on-project coaching to close the sk…" at bounding box center [518, 421] width 0 height 11
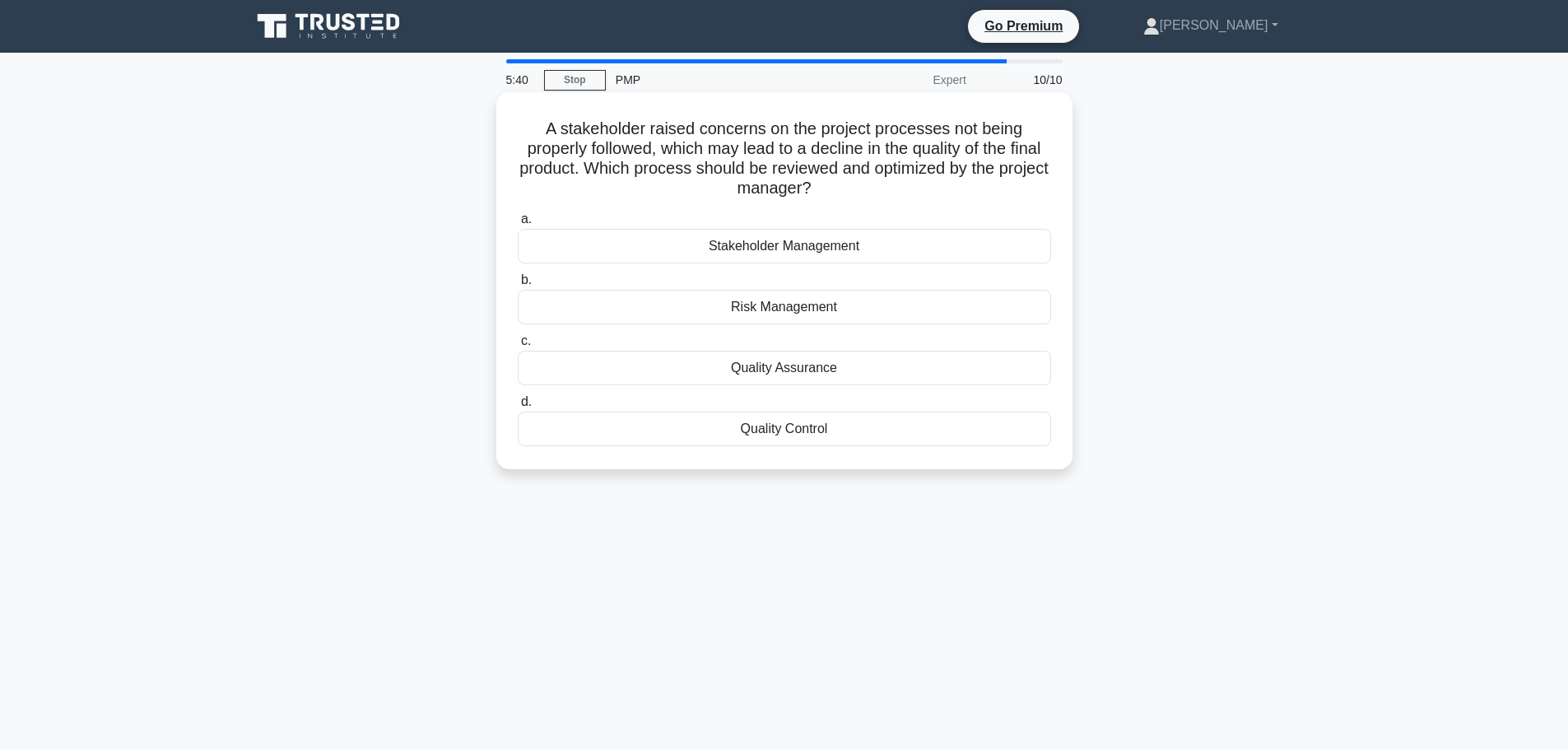
click at [817, 372] on div "Quality Assurance" at bounding box center [784, 367] width 533 height 34
click at [518, 347] on input "c. Quality Assurance" at bounding box center [518, 341] width 0 height 11
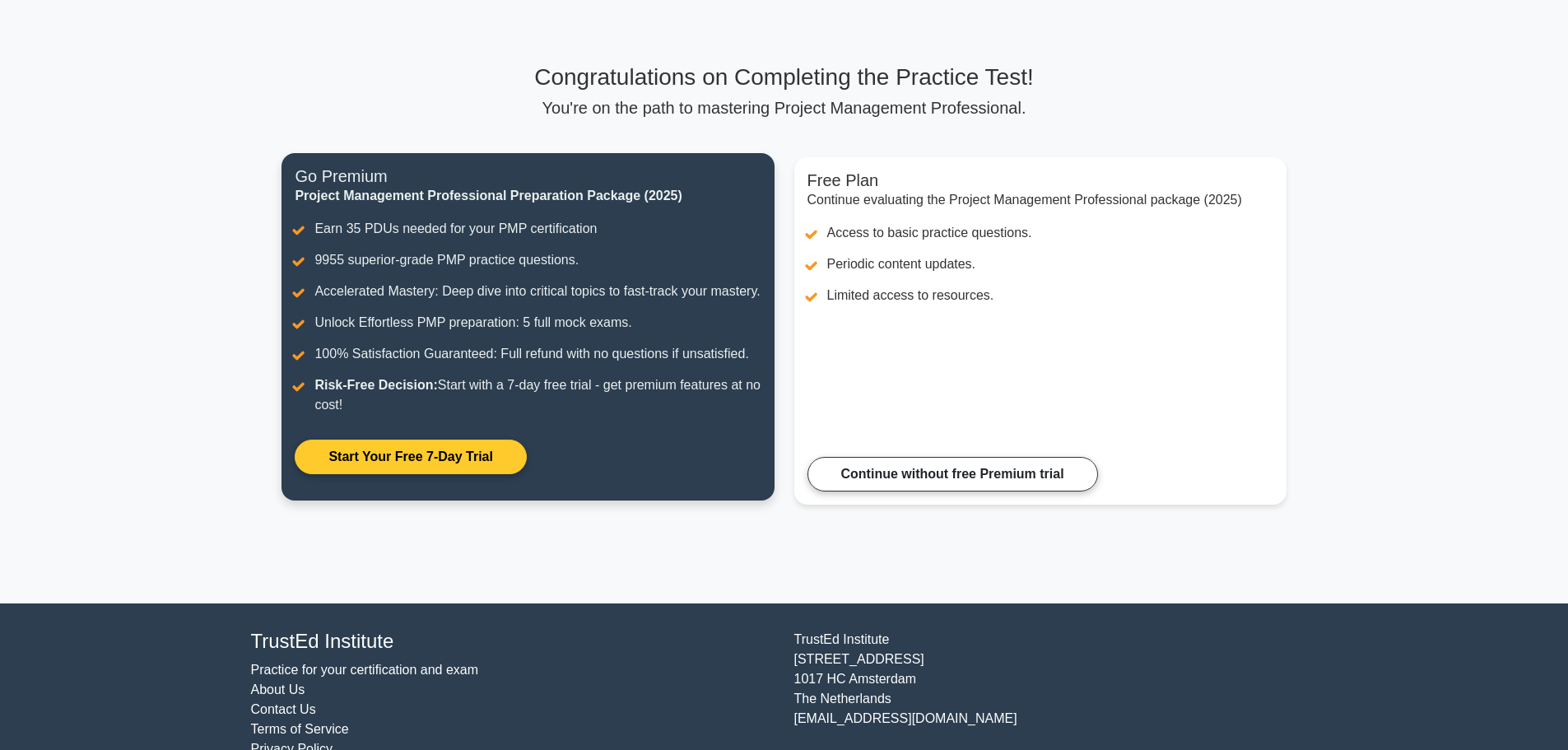
scroll to position [76, 0]
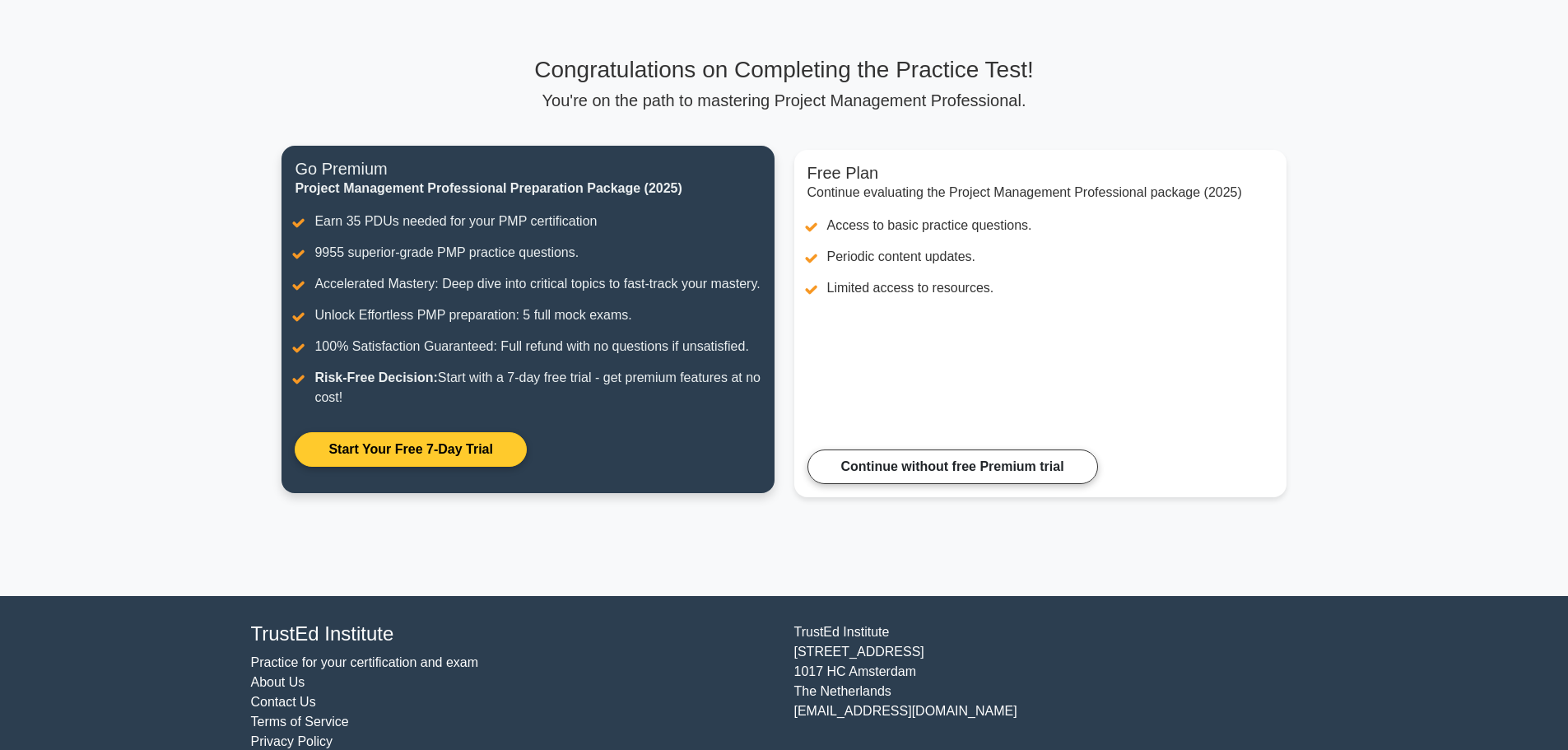
click at [362, 467] on link "Start Your Free 7-Day Trial" at bounding box center [410, 448] width 232 height 34
